Goal: Task Accomplishment & Management: Complete application form

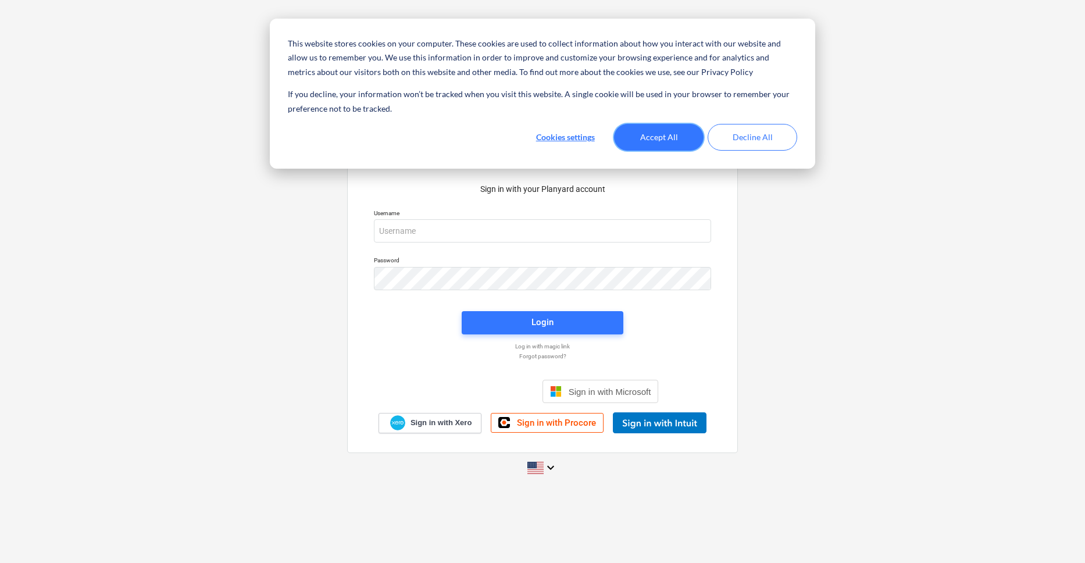
click at [685, 135] on button "Accept All" at bounding box center [659, 137] width 90 height 27
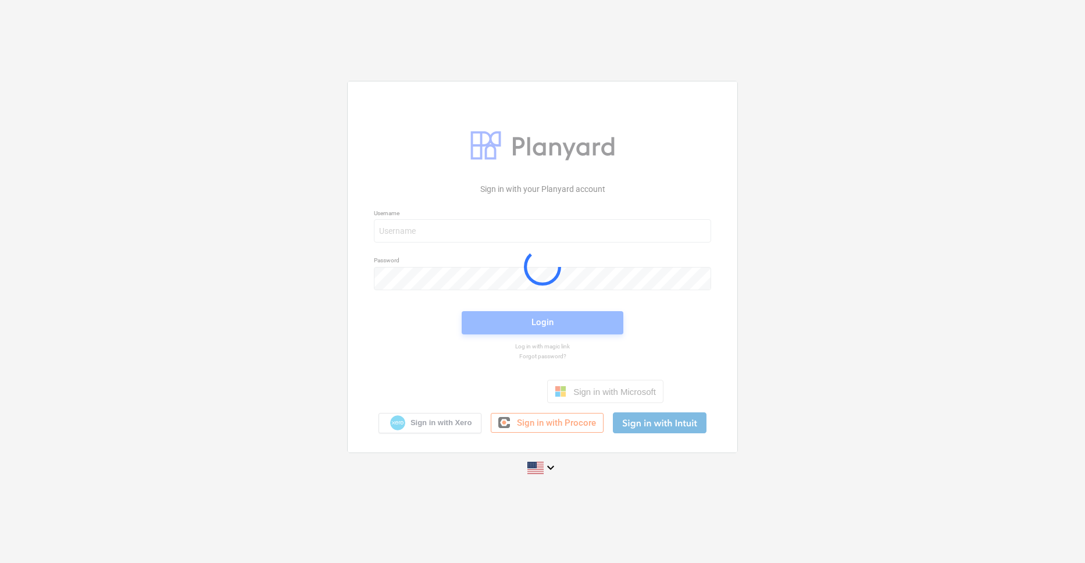
drag, startPoint x: 536, startPoint y: 245, endPoint x: 531, endPoint y: 239, distance: 7.4
click at [534, 243] on div at bounding box center [542, 266] width 389 height 371
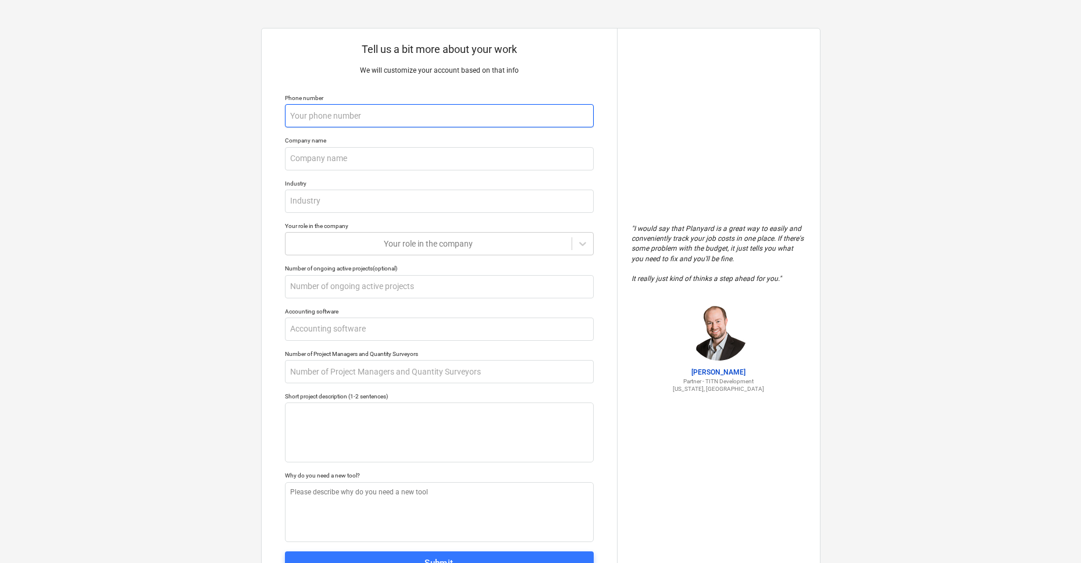
click at [459, 105] on input "text" at bounding box center [439, 115] width 309 height 23
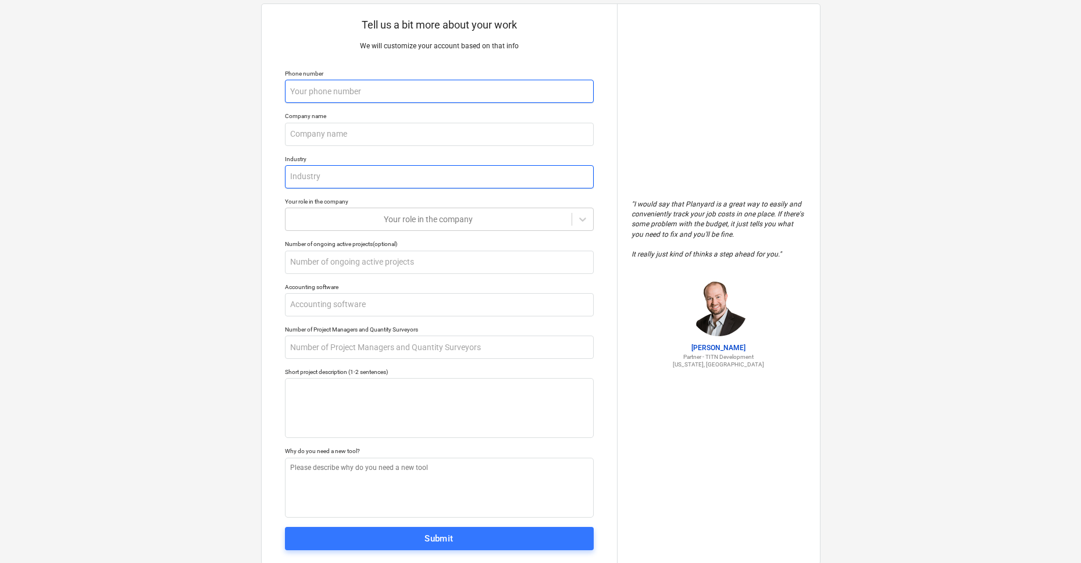
scroll to position [54, 0]
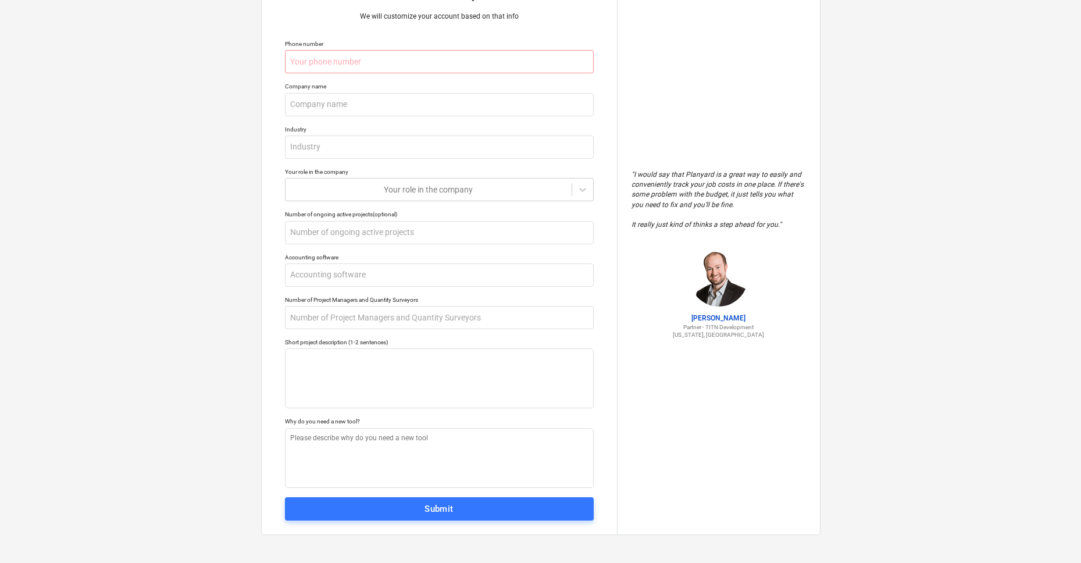
type textarea "x"
